Goal: Ask a question

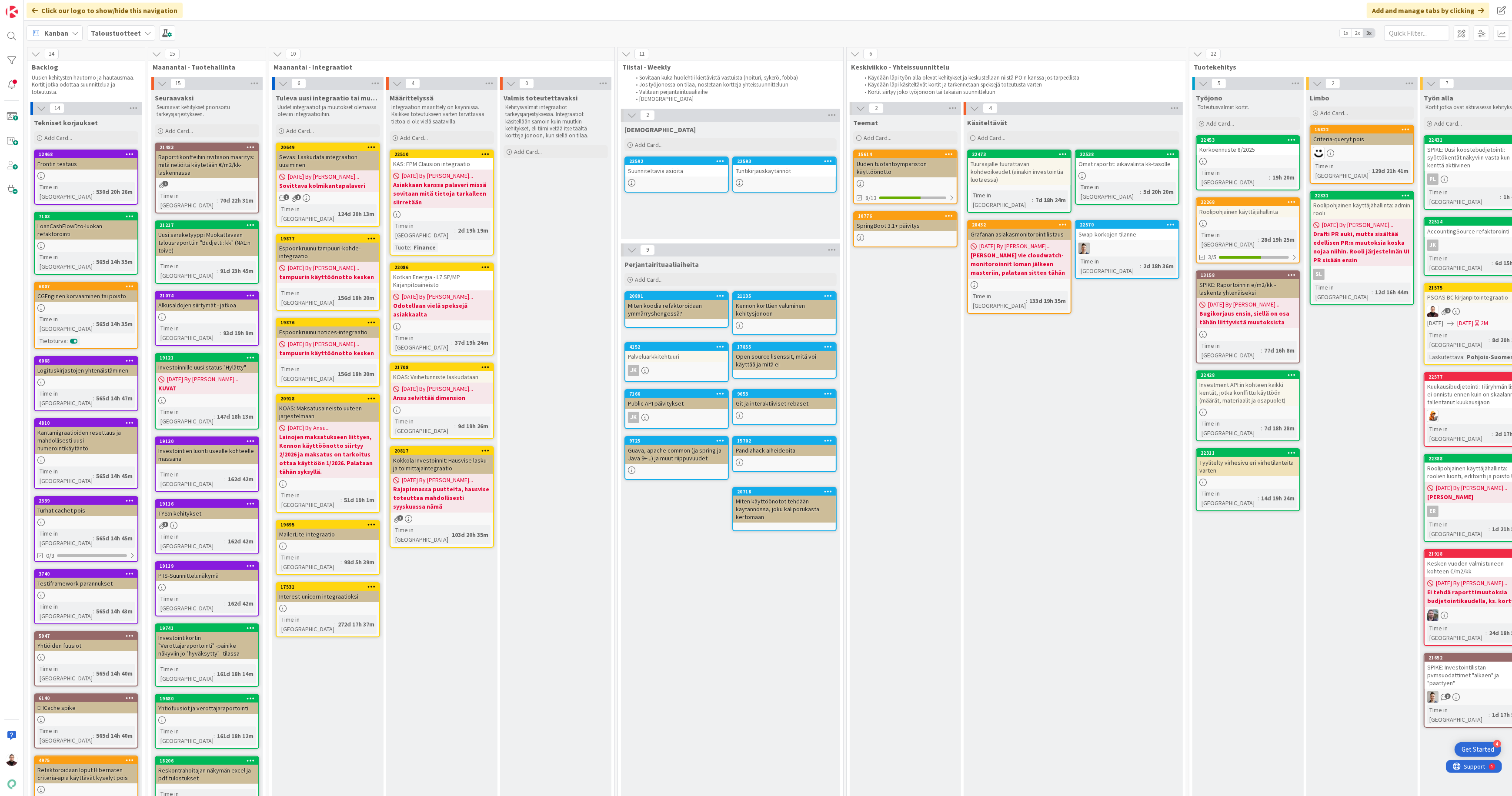
scroll to position [0, 418]
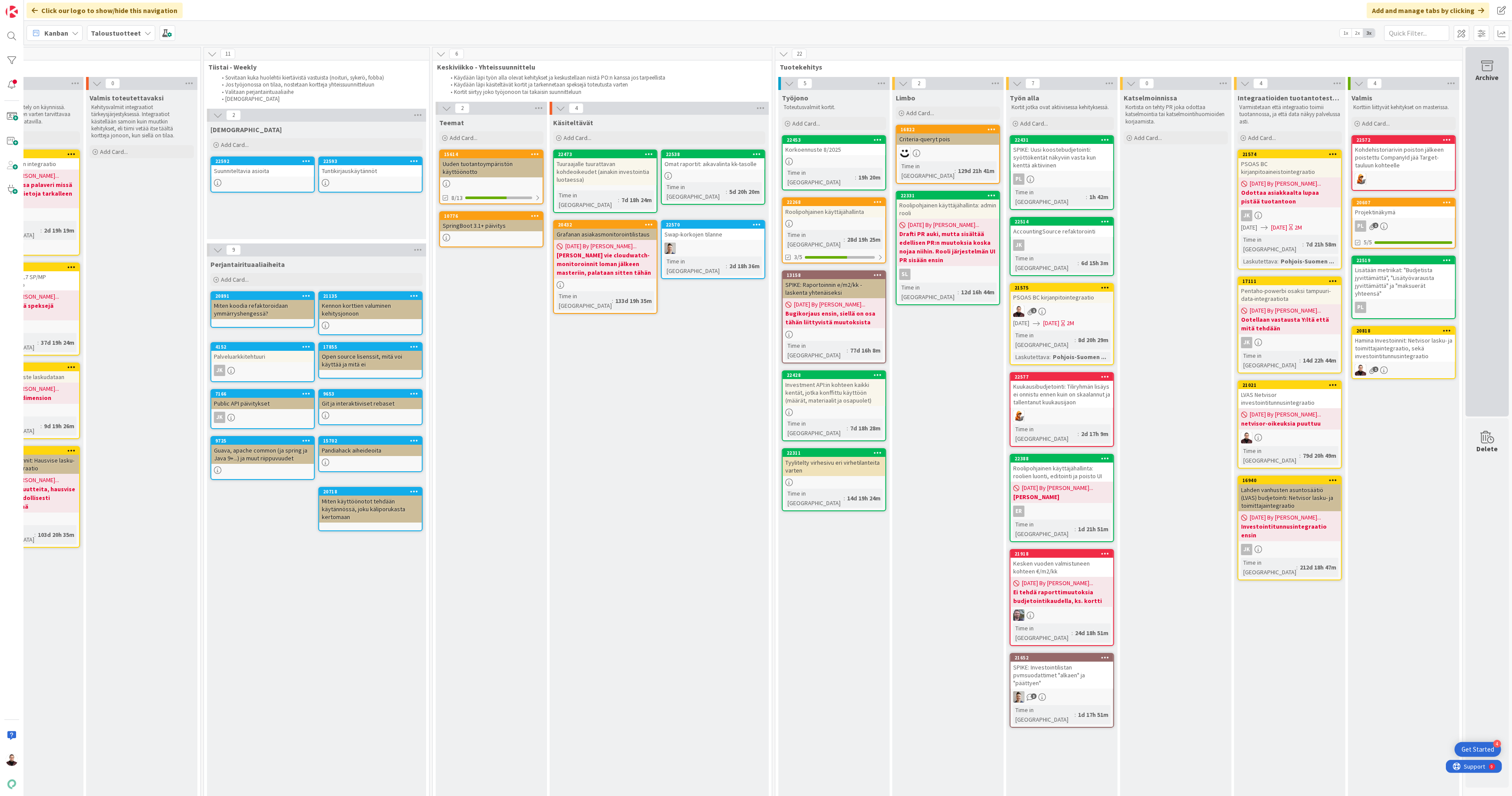
click at [1487, 66] on icon at bounding box center [1487, 66] width 33 height 12
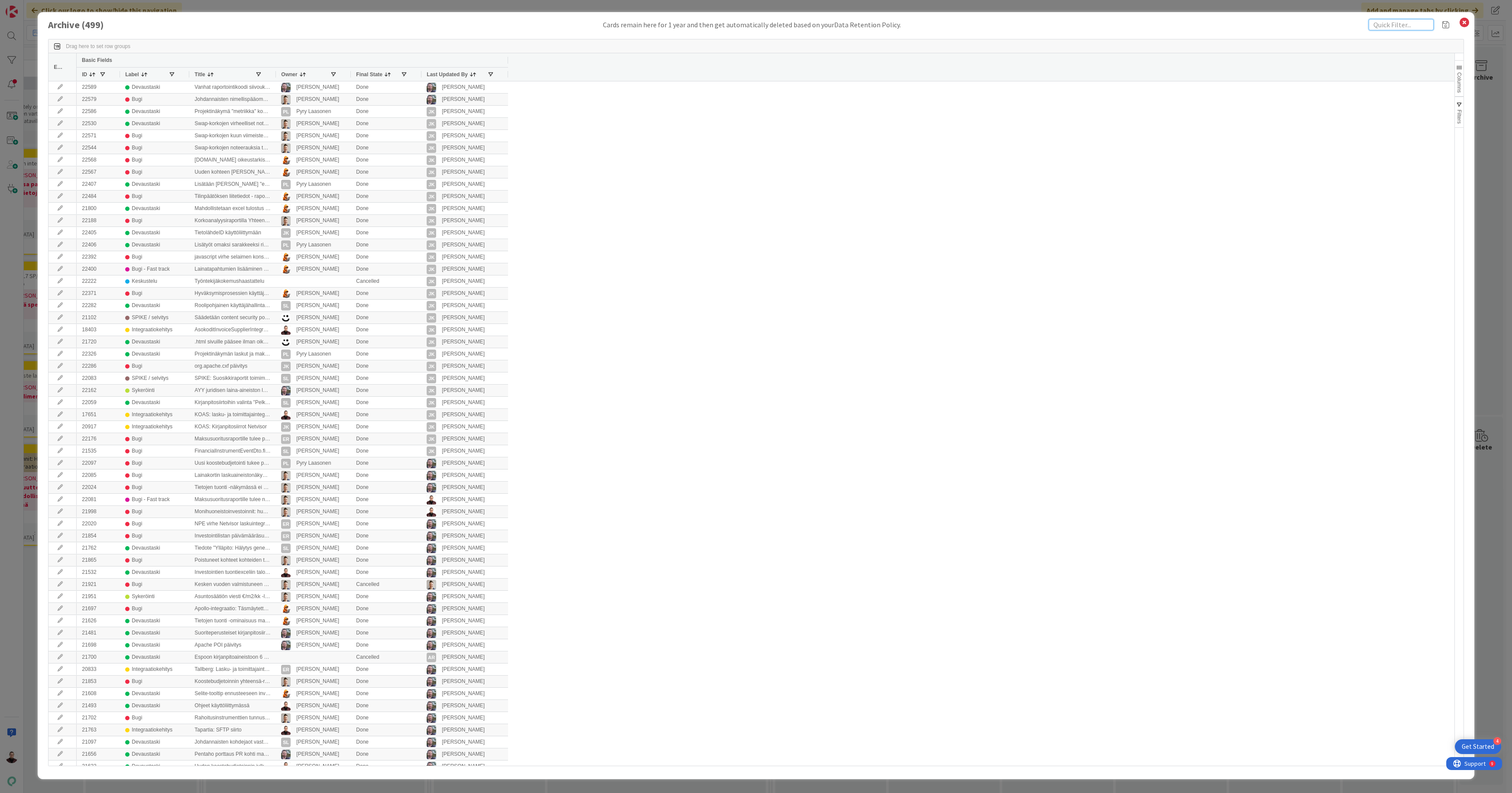
click at [1402, 23] on input "text" at bounding box center [1400, 24] width 65 height 11
type input "kotka"
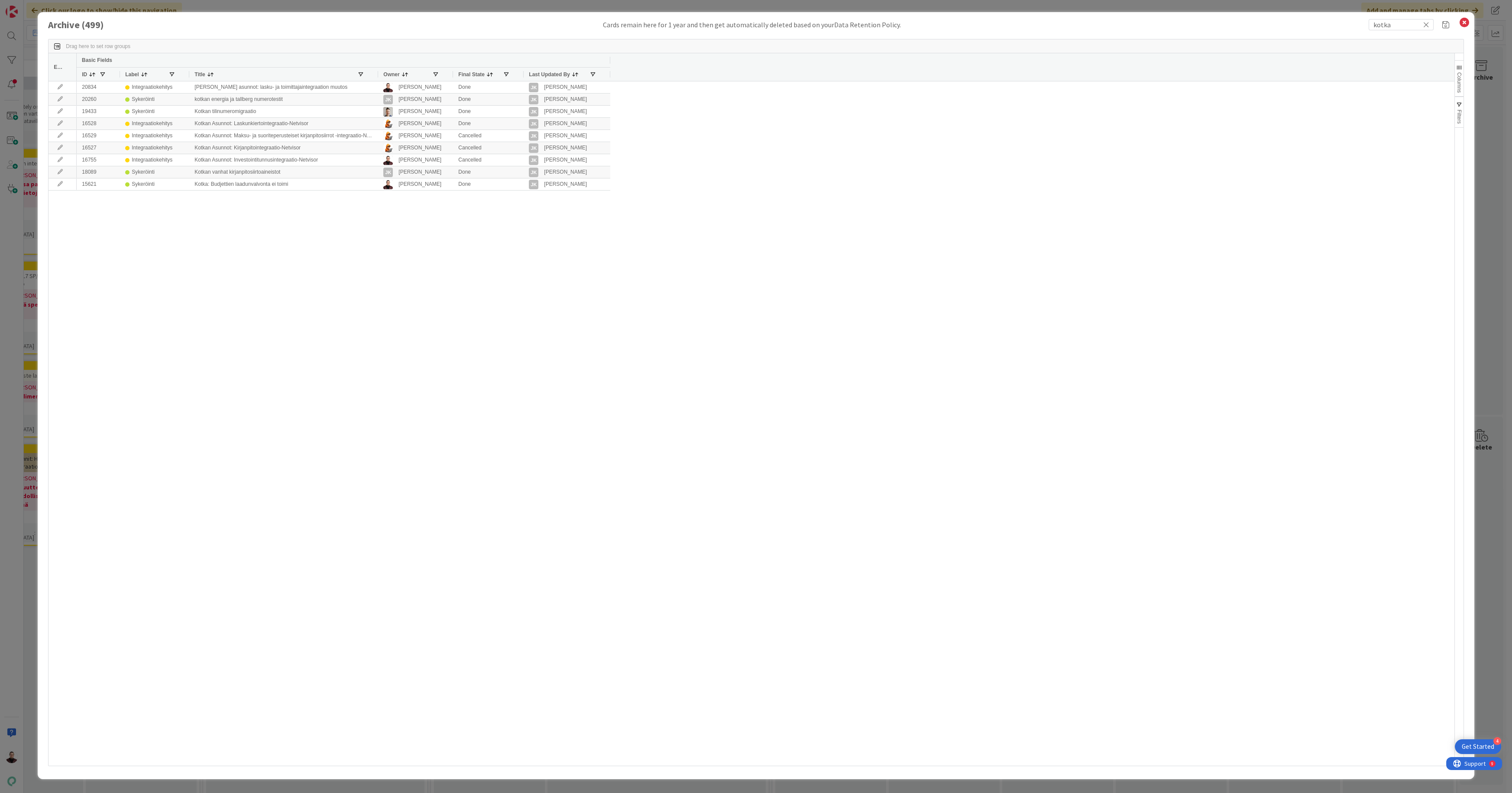
drag, startPoint x: 274, startPoint y: 71, endPoint x: 377, endPoint y: 74, distance: 103.0
click at [377, 74] on div at bounding box center [377, 75] width 3 height 13
click at [61, 147] on icon at bounding box center [60, 148] width 13 height 5
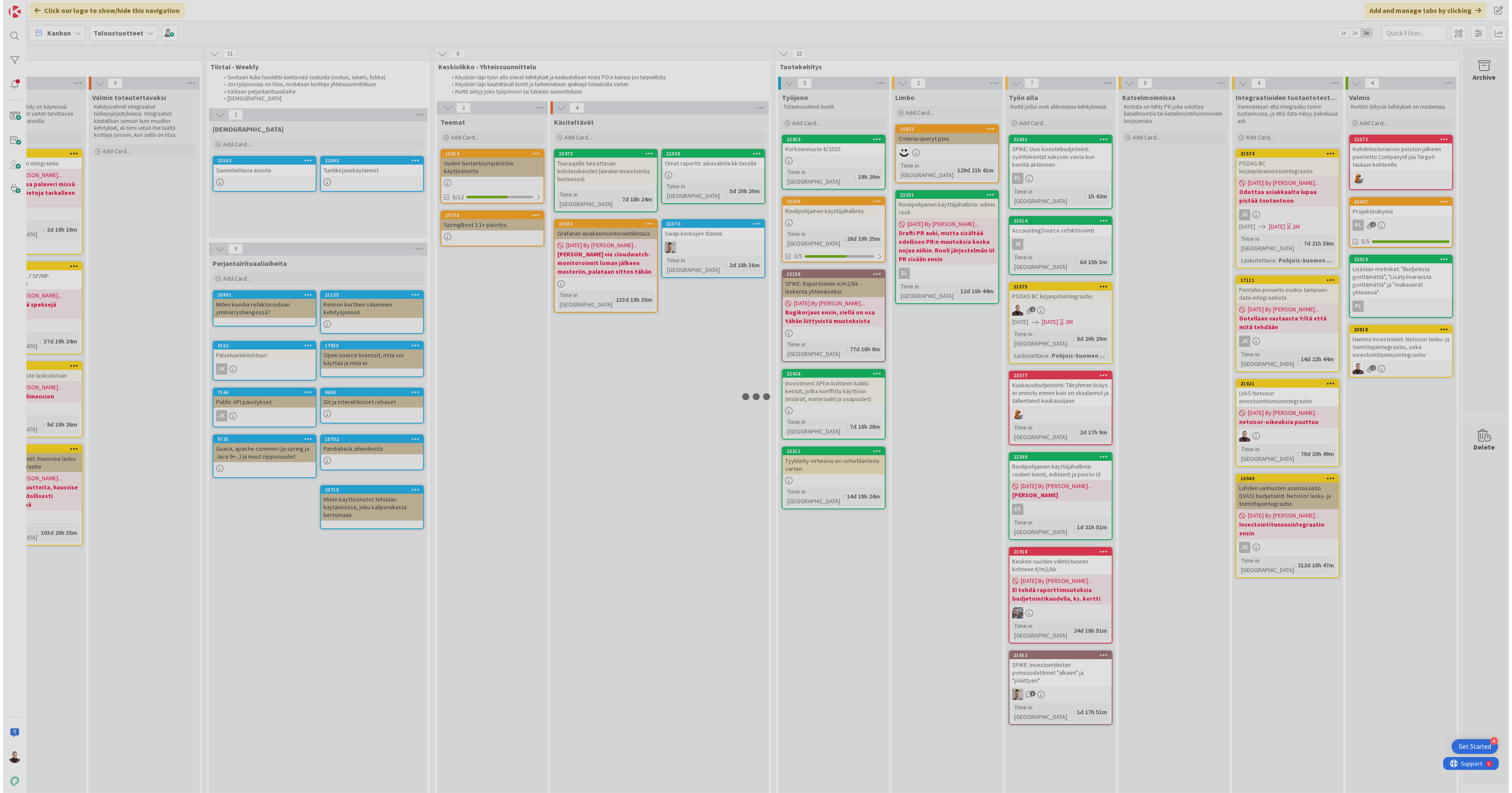
scroll to position [0, 412]
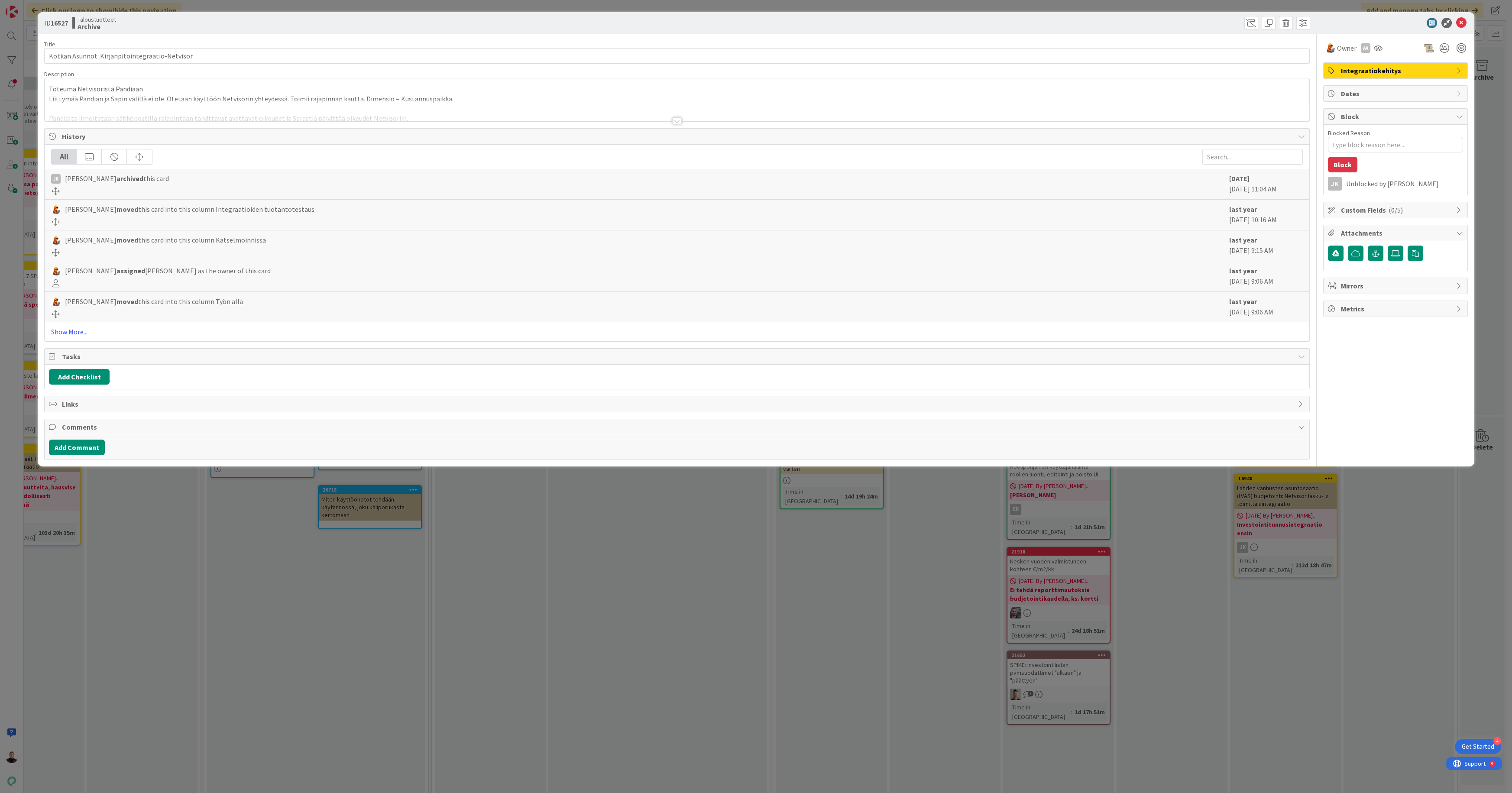
type textarea "x"
click at [679, 122] on div at bounding box center [677, 121] width 9 height 7
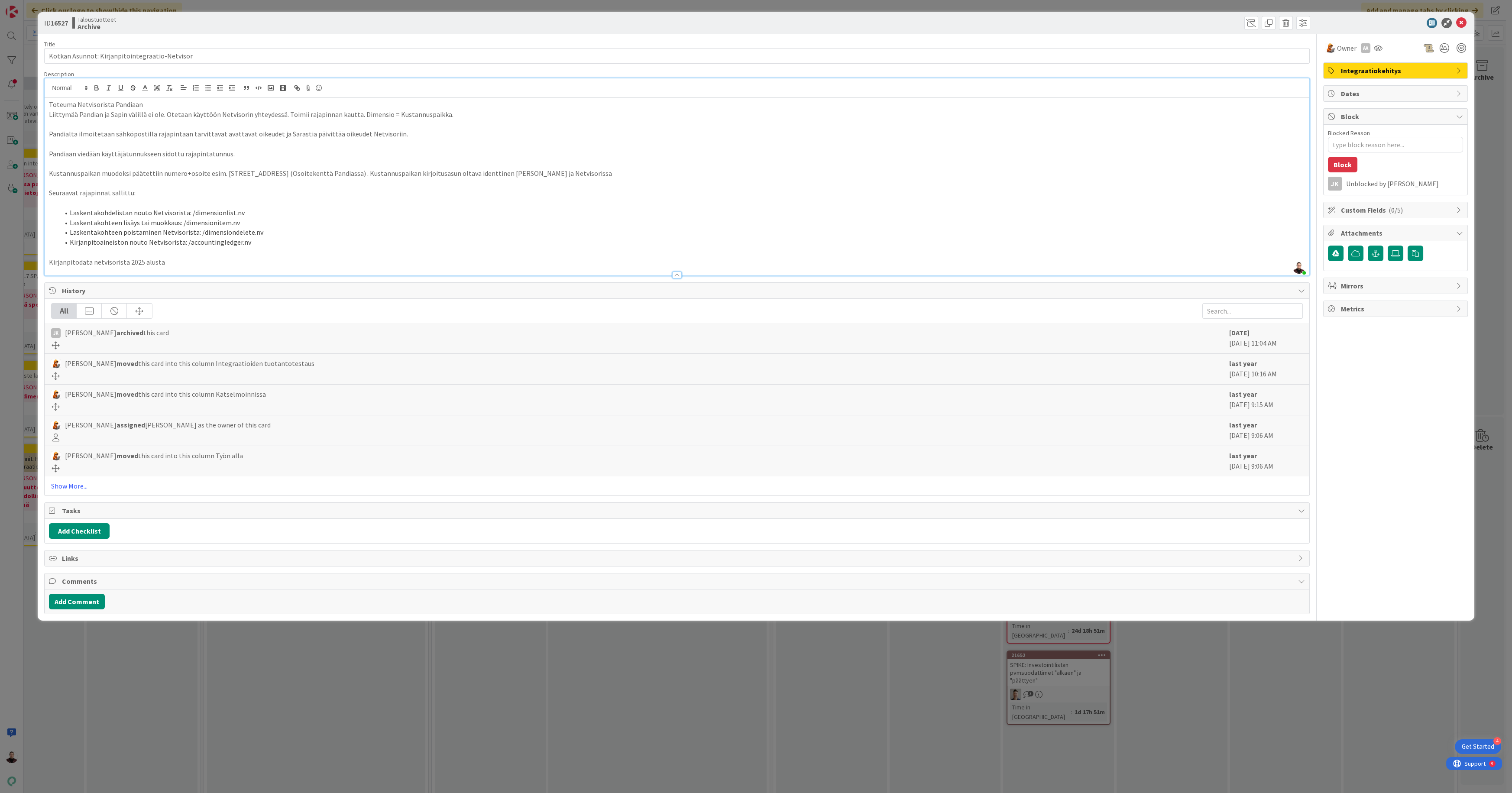
click at [103, 110] on p "Liittymää Pandian ja Sapin välillä ei ole. Otetaan käyttöön Netvisorin yhteydes…" at bounding box center [676, 115] width 1255 height 10
drag, startPoint x: 160, startPoint y: 112, endPoint x: 47, endPoint y: 113, distance: 113.0
click at [47, 113] on div "Toteuma Netvisorista Pandiaan Liittymää Pandian ja Sapin välillä ei ole. Otetaa…" at bounding box center [676, 187] width 1264 height 178
click at [475, 110] on p "Liittymää Pandian ja Sapin välillä ei ole. Otetaan käyttöön Netvisorin yhteydes…" at bounding box center [676, 115] width 1255 height 10
